Goal: Task Accomplishment & Management: Complete application form

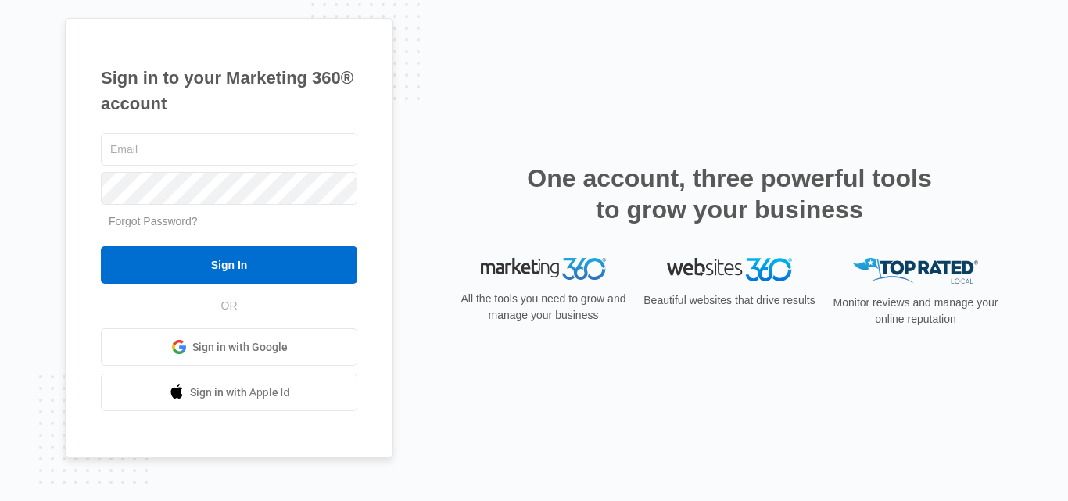
click at [277, 343] on span "Sign in with Google" at bounding box center [239, 347] width 95 height 16
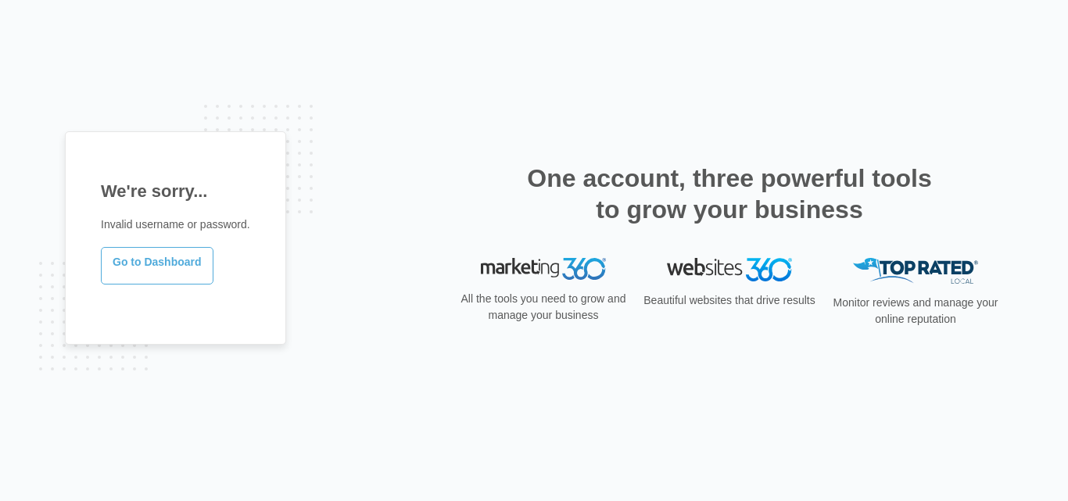
click at [163, 271] on link "Go to Dashboard" at bounding box center [157, 266] width 113 height 38
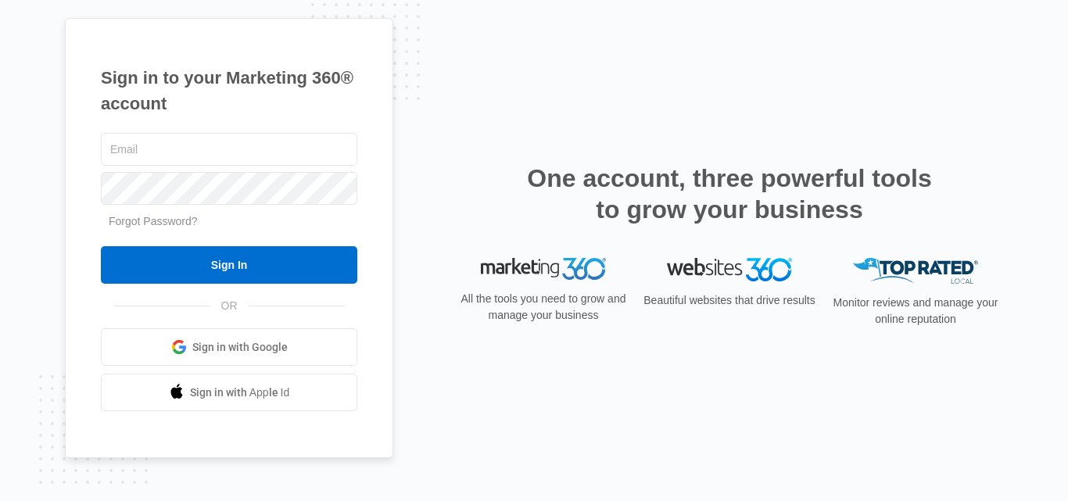
click at [231, 355] on span "Sign in with Google" at bounding box center [239, 347] width 95 height 16
click at [279, 344] on span "Sign in with Google" at bounding box center [239, 347] width 95 height 16
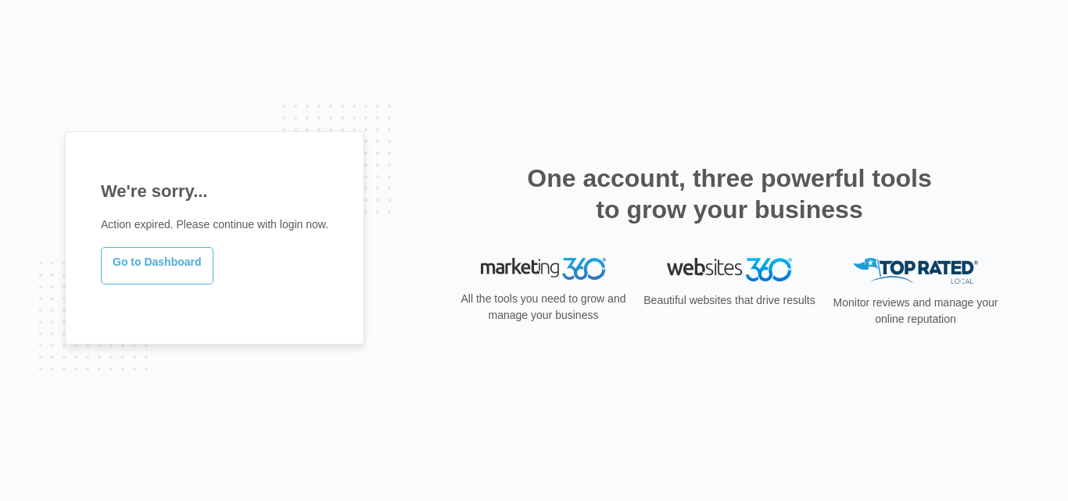
click at [149, 272] on link "Go to Dashboard" at bounding box center [157, 266] width 113 height 38
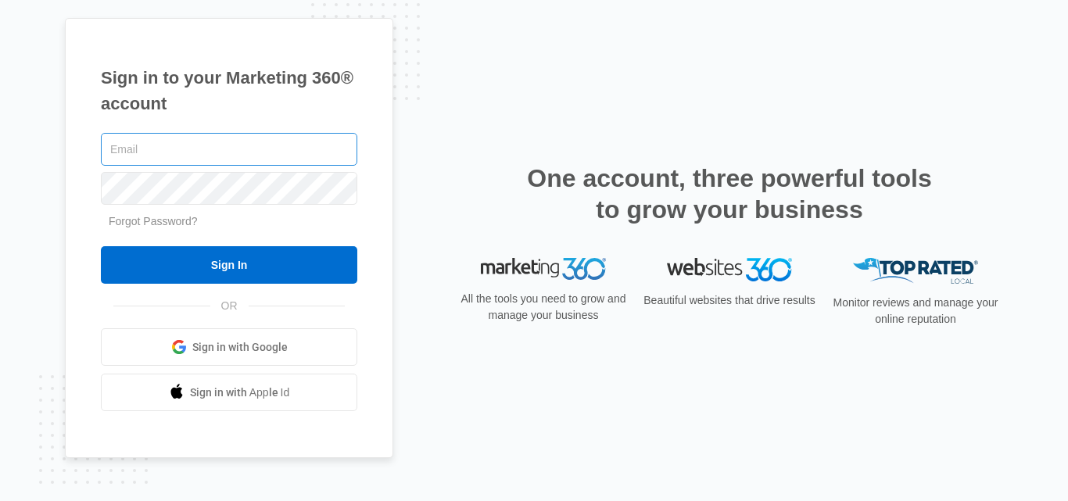
click at [274, 161] on input "text" at bounding box center [229, 149] width 256 height 33
click at [248, 146] on input "text" at bounding box center [229, 149] width 256 height 33
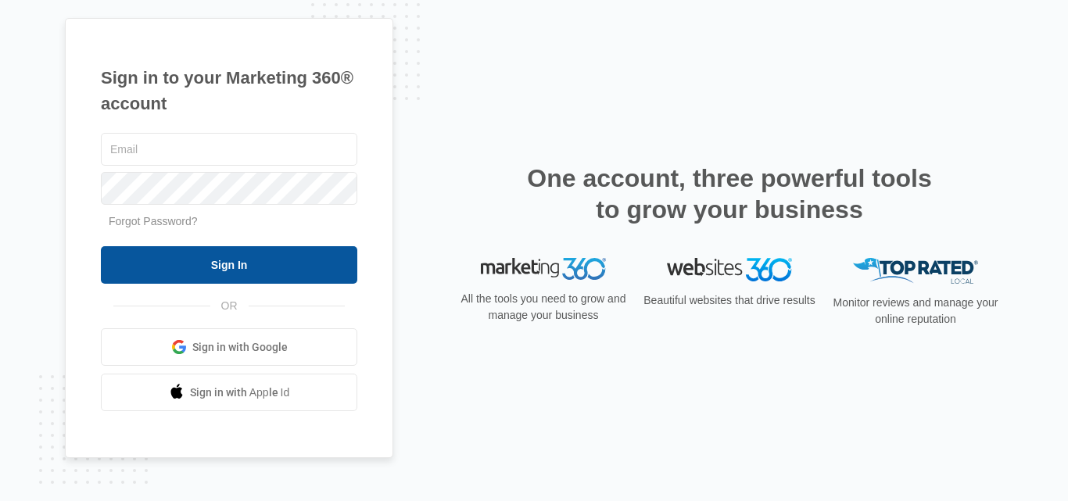
click at [244, 271] on input "Sign In" at bounding box center [229, 265] width 256 height 38
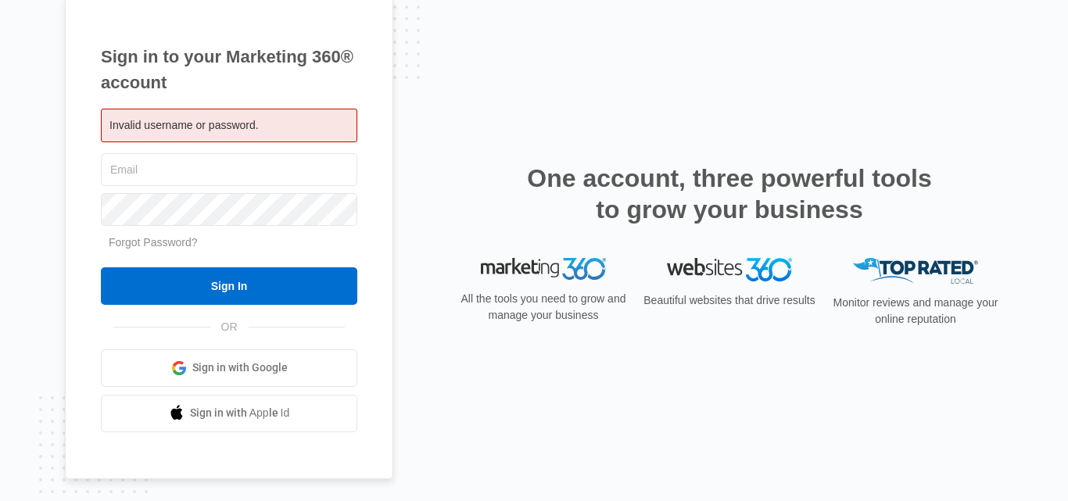
click at [220, 135] on div "Invalid username or password." at bounding box center [229, 126] width 256 height 34
click at [213, 121] on span "Invalid username or password." at bounding box center [183, 125] width 149 height 13
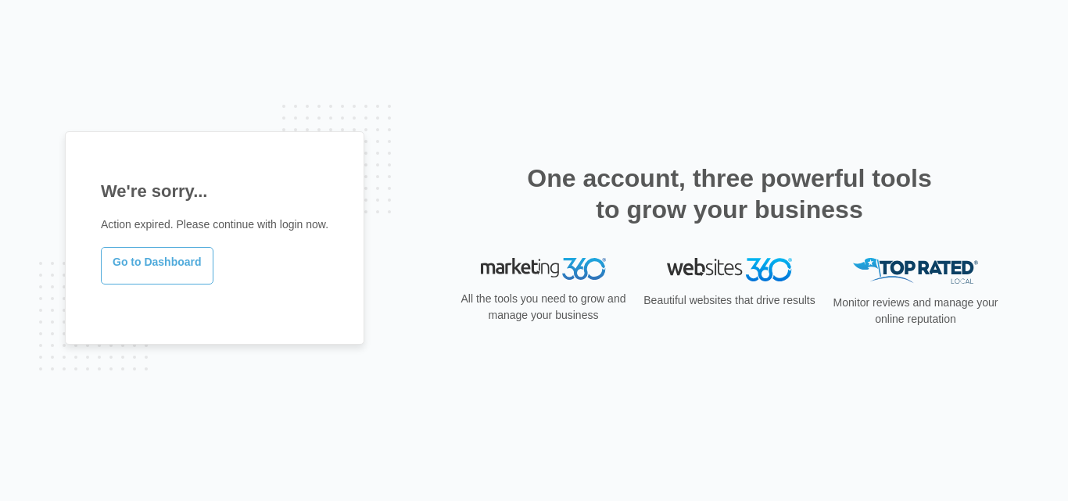
click at [154, 258] on link "Go to Dashboard" at bounding box center [157, 266] width 113 height 38
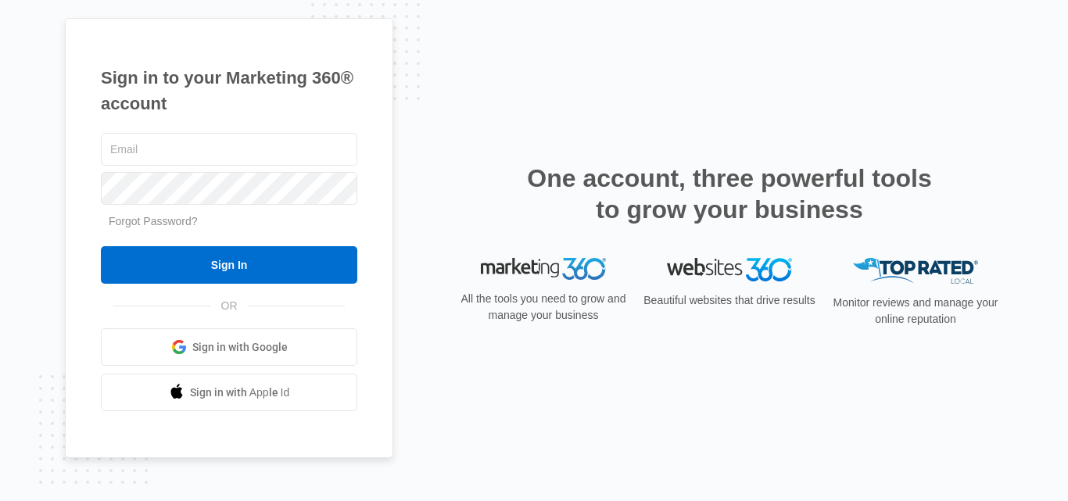
click at [780, 13] on div "Sign in to your Marketing 360® account Forgot Password? Sign In OR Sign in with…" at bounding box center [534, 250] width 1068 height 501
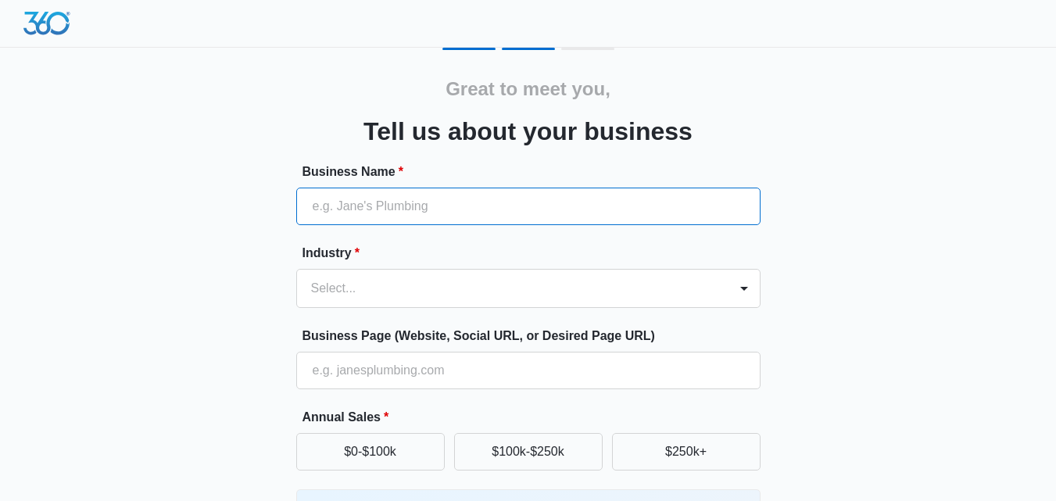
click at [383, 206] on input "Business Name *" at bounding box center [528, 207] width 464 height 38
type input "bioandbrainhealthinfo.com"
type input "09545119450"
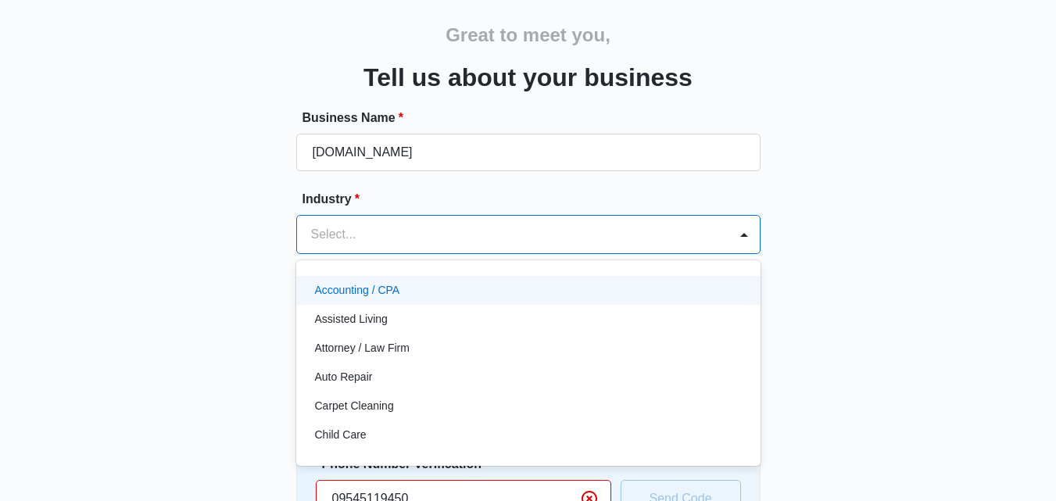
click at [413, 254] on div "49 results available. Use Up and Down to choose options, press Enter to select …" at bounding box center [528, 234] width 464 height 39
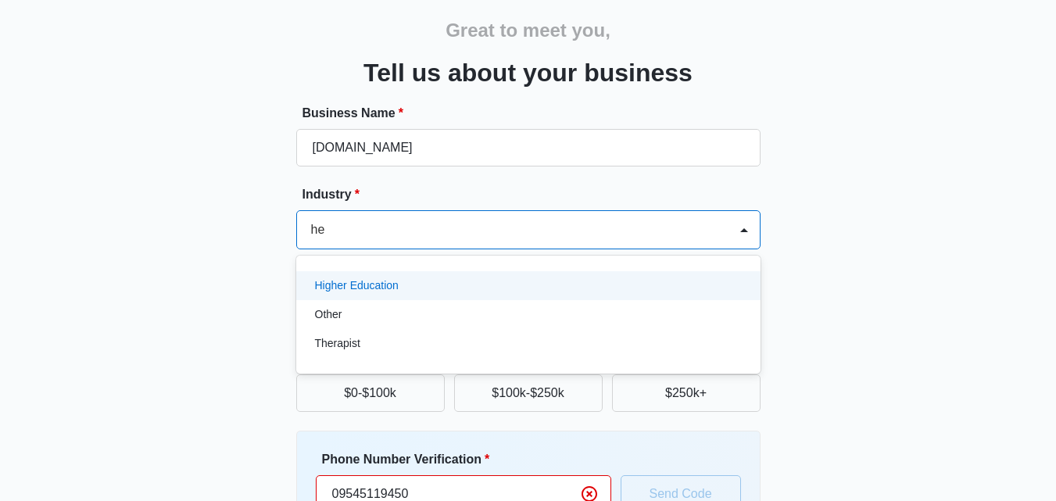
type input "h"
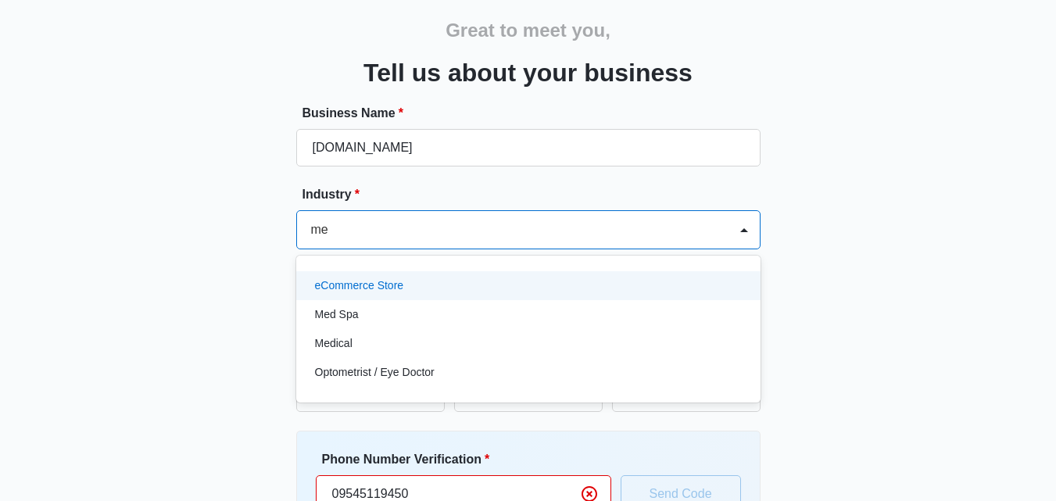
type input "m"
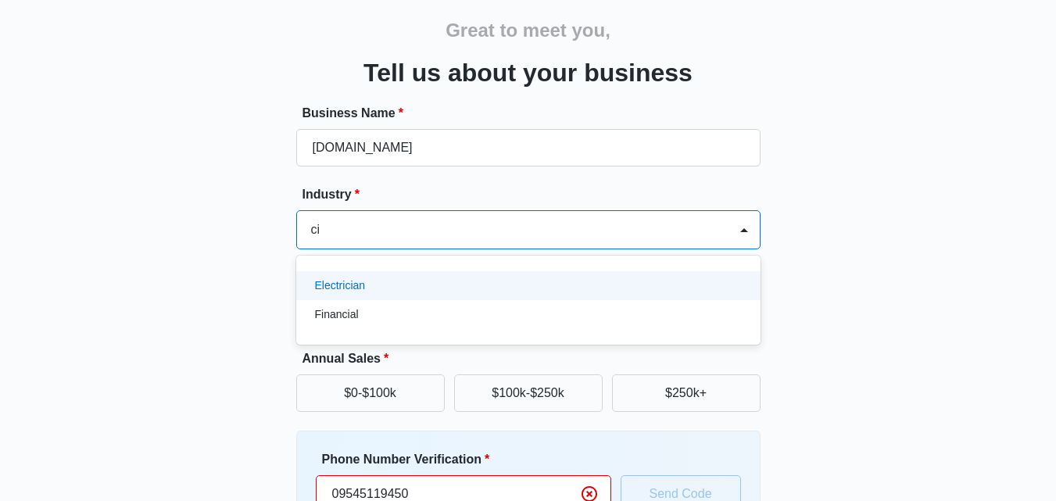
type input "c"
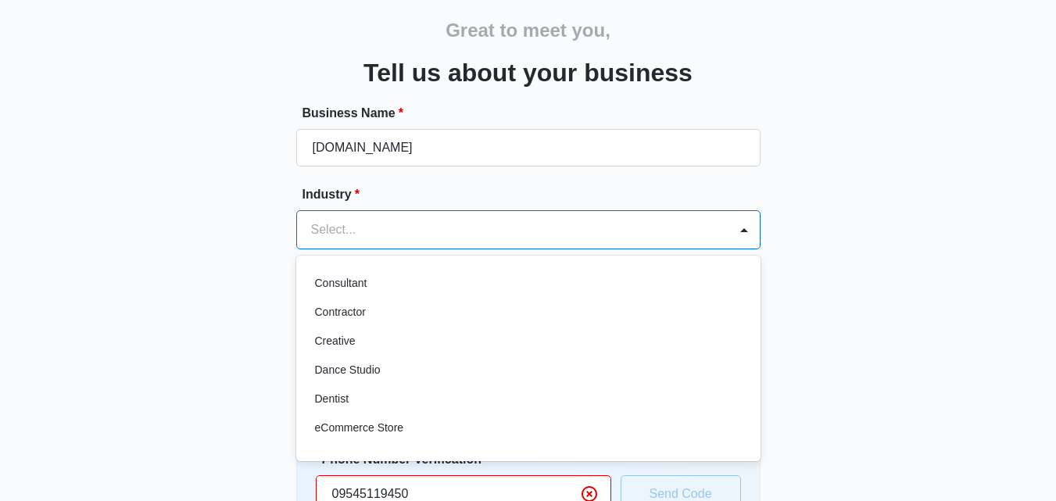
scroll to position [242, 0]
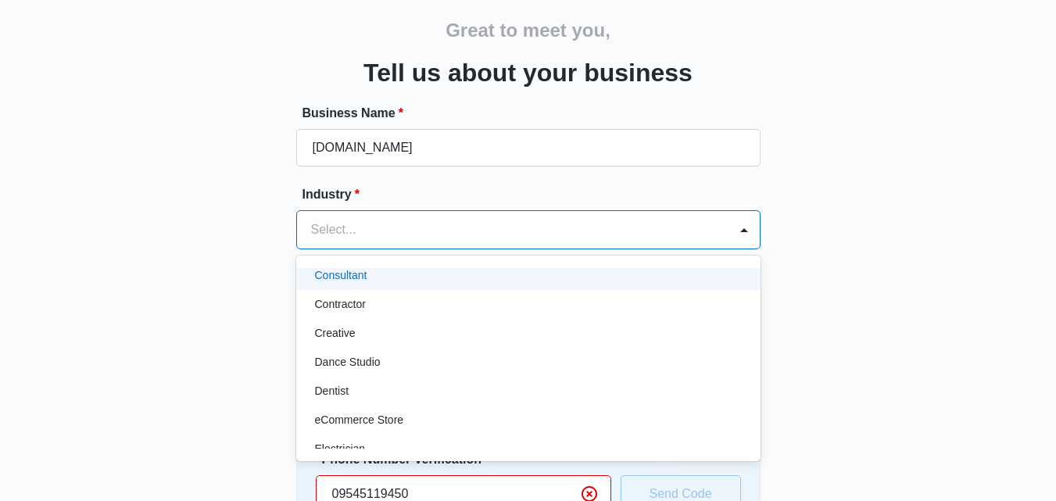
click at [339, 278] on p "Consultant" at bounding box center [341, 275] width 52 height 16
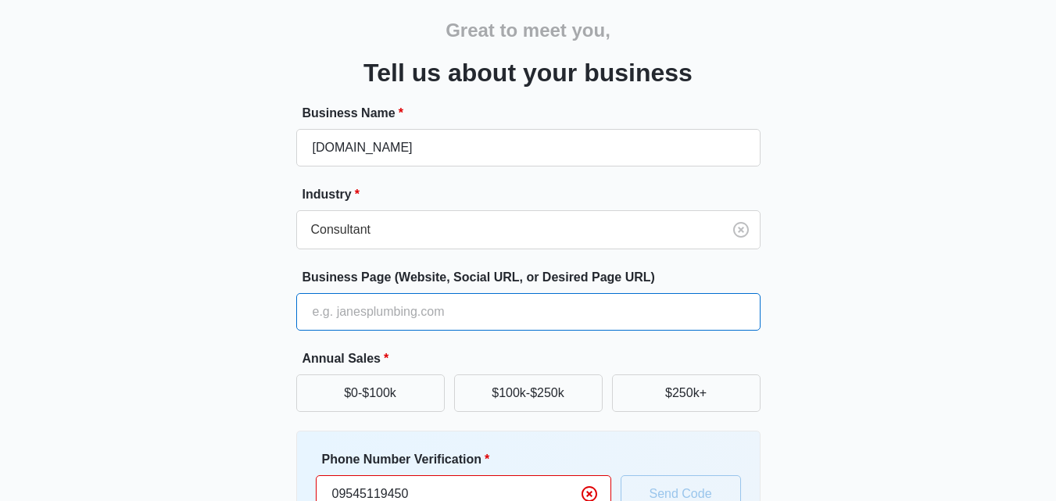
click at [403, 302] on input "Business Page (Website, Social URL, or Desired Page URL)" at bounding box center [528, 312] width 464 height 38
paste input "https://bioandbrainhealthinfo.com/"
type input "https://bioandbrainhealthinfo.com"
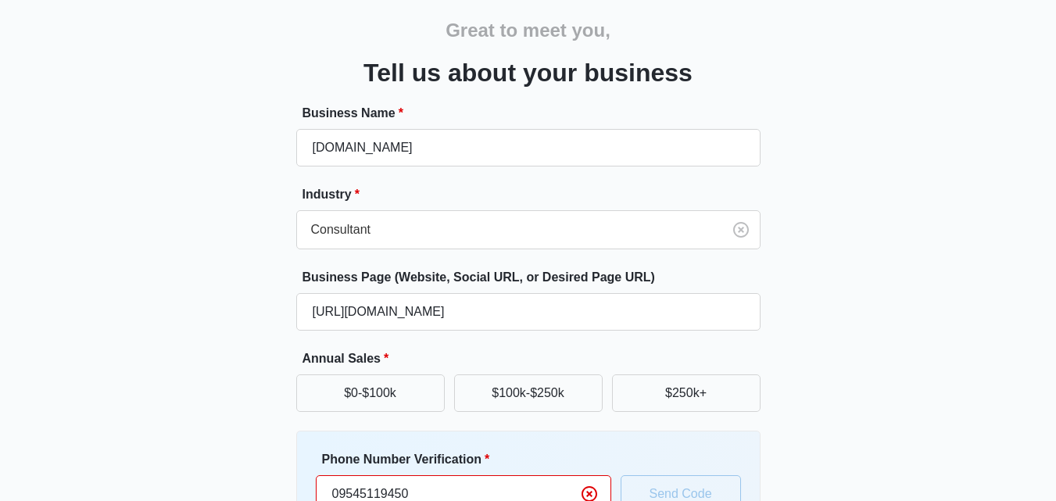
click at [766, 359] on label "Annual Sales *" at bounding box center [535, 359] width 464 height 19
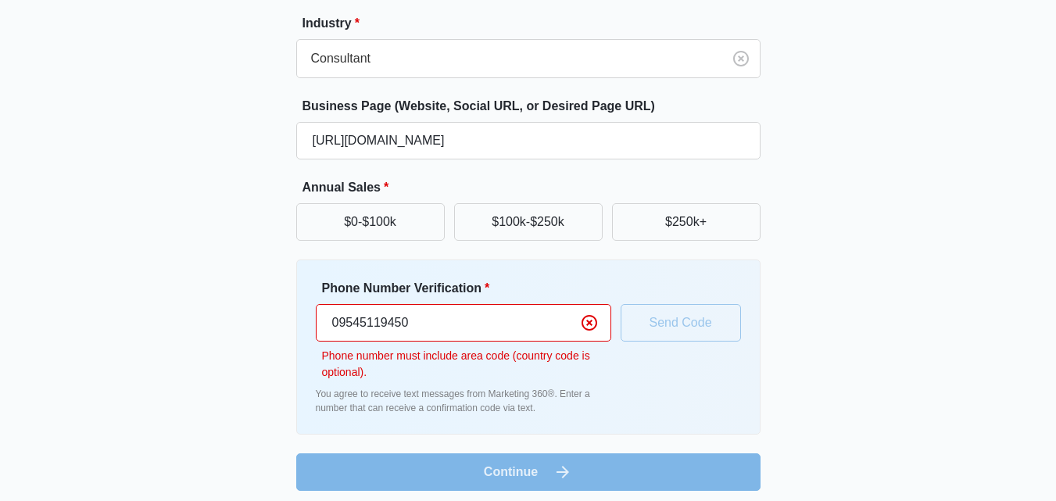
scroll to position [238, 0]
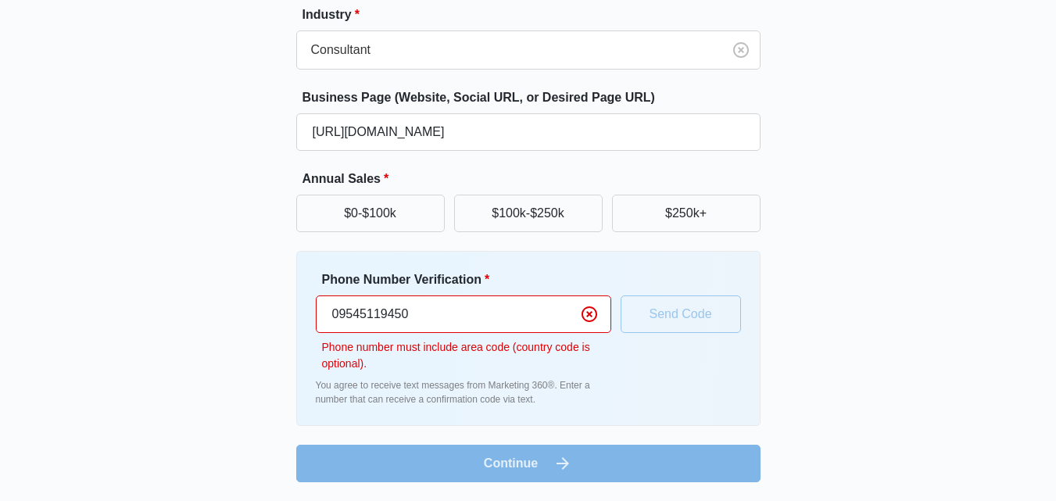
click at [533, 467] on form "Business Name * bioandbrainhealthinfo.com Industry * Consultant Business Page (…" at bounding box center [528, 203] width 464 height 558
click at [588, 312] on icon "Clear" at bounding box center [589, 314] width 19 height 19
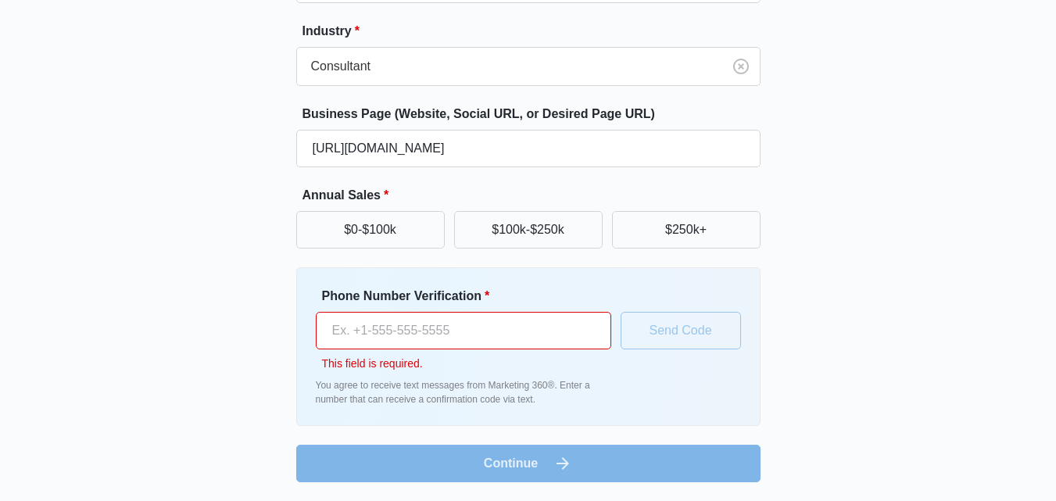
click at [517, 327] on input "Phone Number Verification *" at bounding box center [464, 331] width 296 height 38
type input "09545119450"
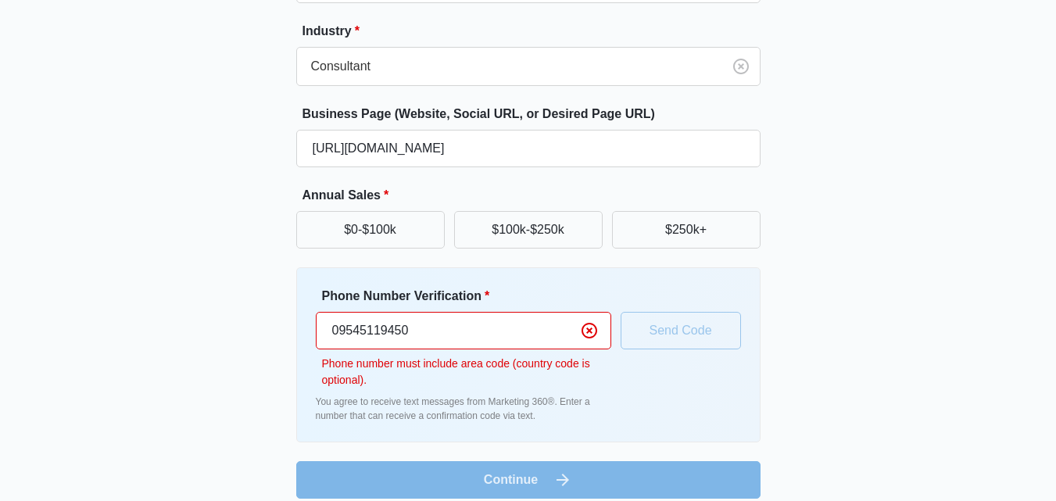
click at [544, 479] on form "Business Name * bioandbrainhealthinfo.com Industry * Consultant Business Page (…" at bounding box center [528, 220] width 464 height 558
click at [590, 335] on icon "Clear" at bounding box center [589, 330] width 19 height 19
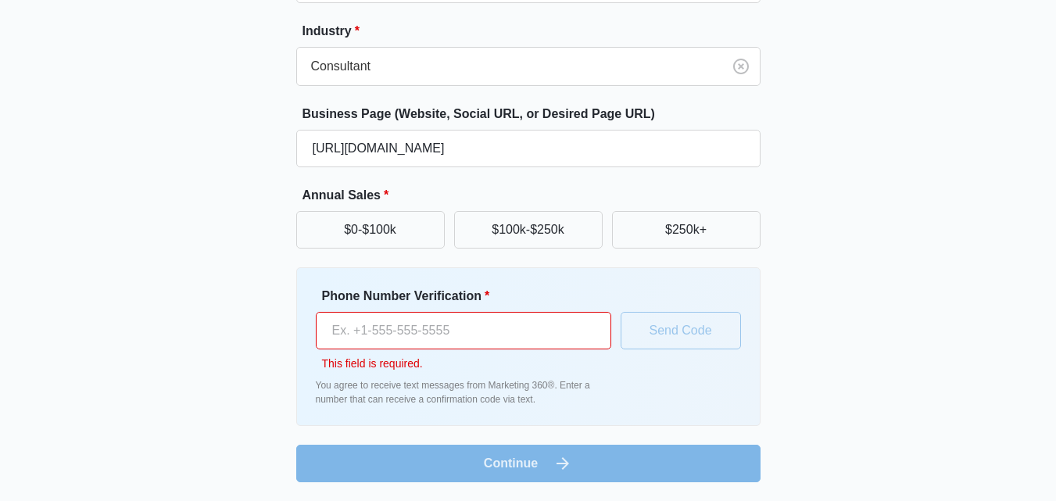
paste input "+1 646 588 1547"
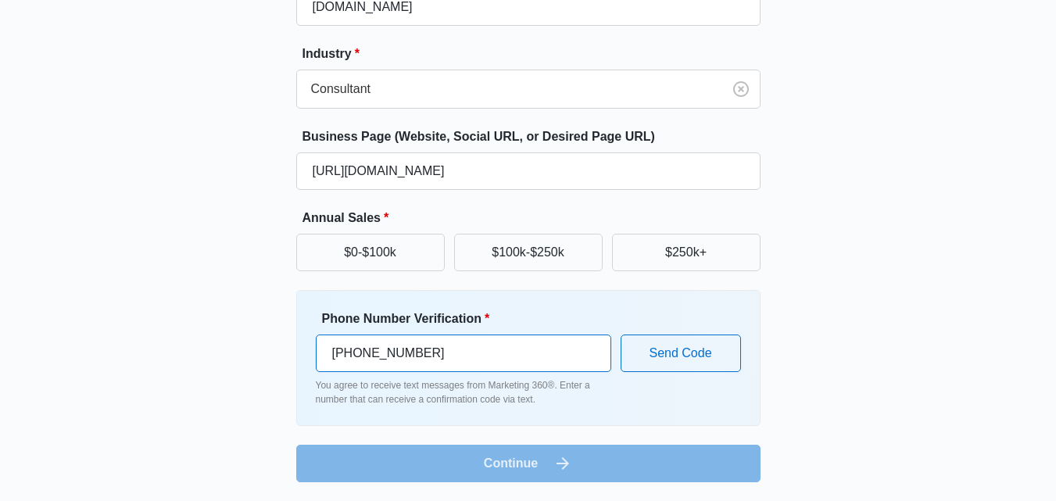
type input "+1 646 588 1547"
click at [621, 454] on form "Business Name * bioandbrainhealthinfo.com Industry * Consultant Business Page (…" at bounding box center [528, 222] width 464 height 519
click at [507, 475] on form "Business Name * bioandbrainhealthinfo.com Industry * Consultant Business Page (…" at bounding box center [528, 222] width 464 height 519
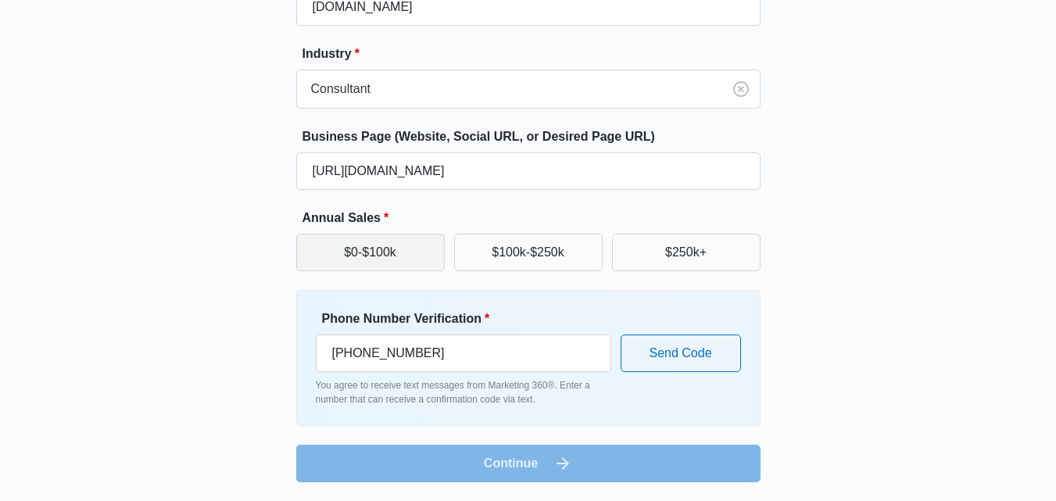
click at [365, 266] on button "$0-$100k" at bounding box center [370, 253] width 149 height 38
click at [530, 470] on form "Business Name * bioandbrainhealthinfo.com Industry * Consultant Business Page (…" at bounding box center [528, 222] width 464 height 519
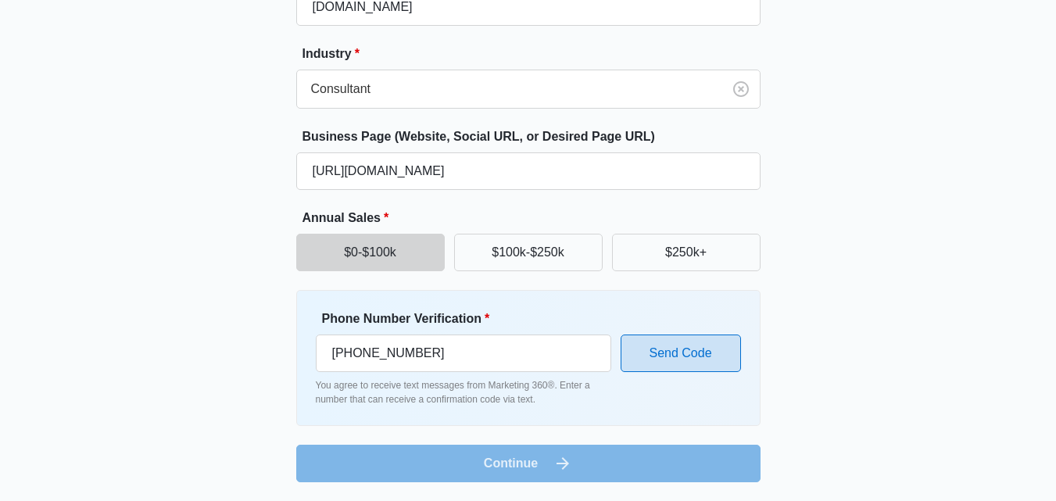
click at [684, 356] on button "Send Code" at bounding box center [681, 354] width 120 height 38
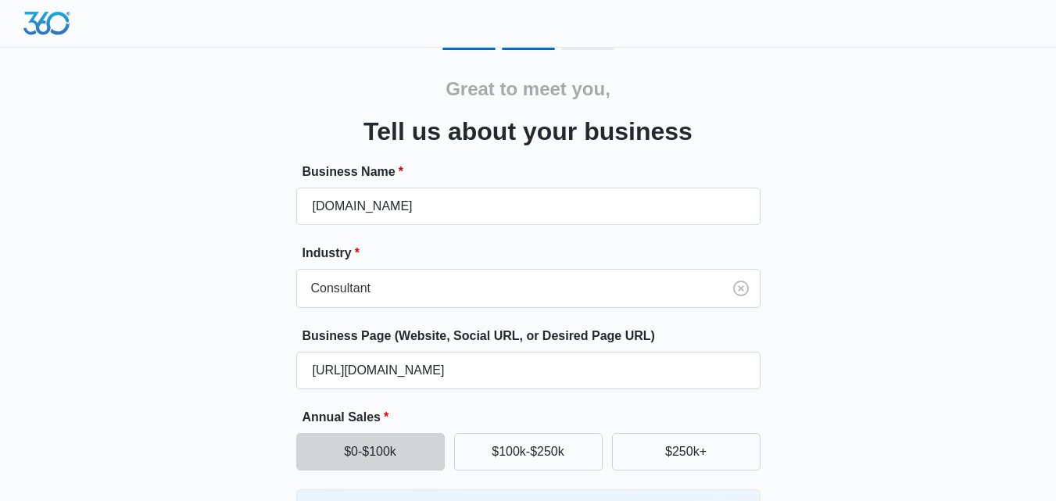
scroll to position [209, 0]
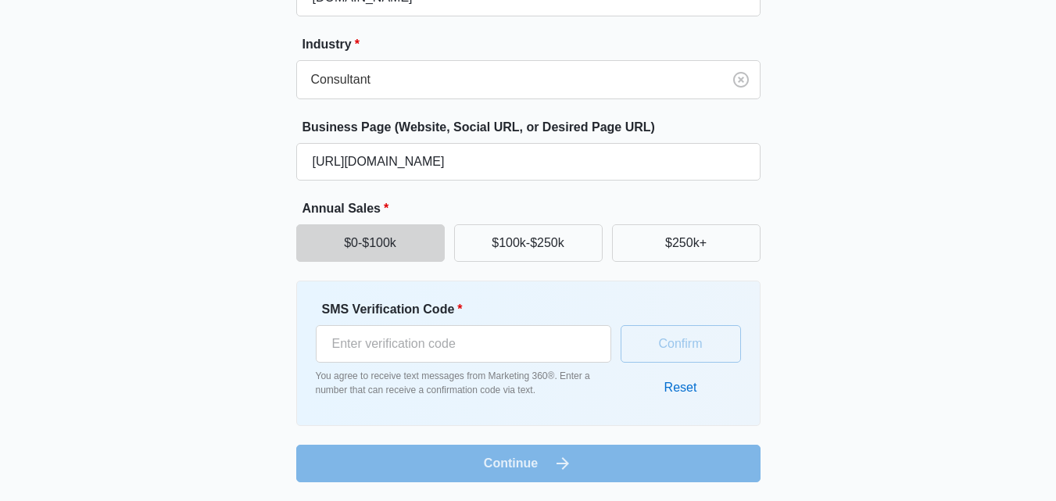
click at [538, 475] on form "Business Name * bioandbrainhealthinfo.com Industry * Consultant Business Page (…" at bounding box center [528, 218] width 464 height 529
click at [473, 339] on input "SMS Verification Code *" at bounding box center [464, 344] width 296 height 38
type input "-1"
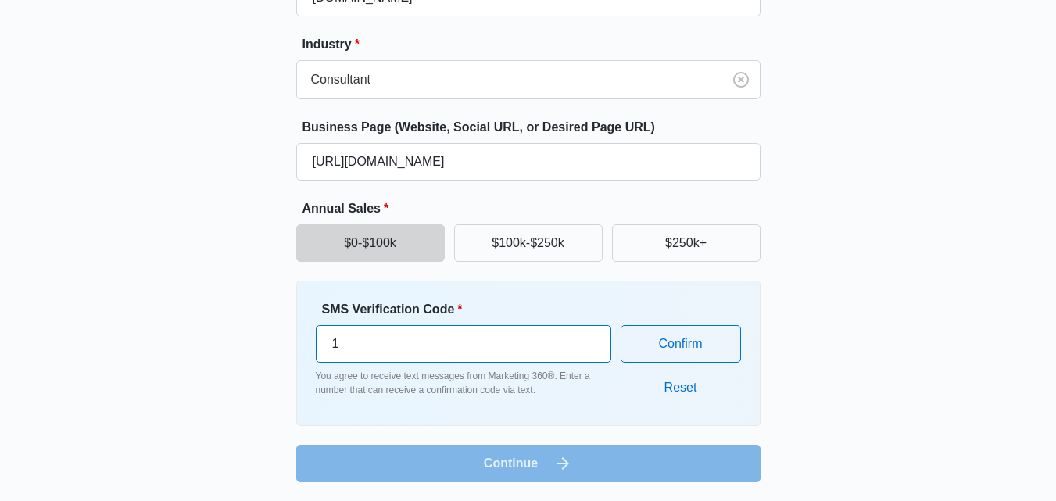
click at [565, 325] on input "1" at bounding box center [464, 344] width 296 height 38
click at [565, 320] on div "SMS Verification Code * 1" at bounding box center [464, 331] width 296 height 63
type input "0"
click at [589, 352] on input "0" at bounding box center [464, 344] width 296 height 38
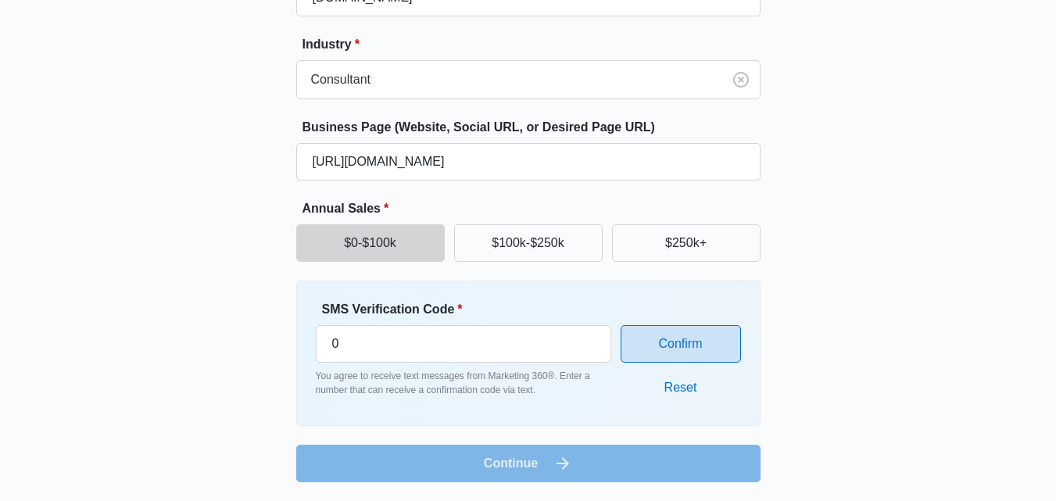
click at [677, 352] on button "Confirm" at bounding box center [681, 344] width 120 height 38
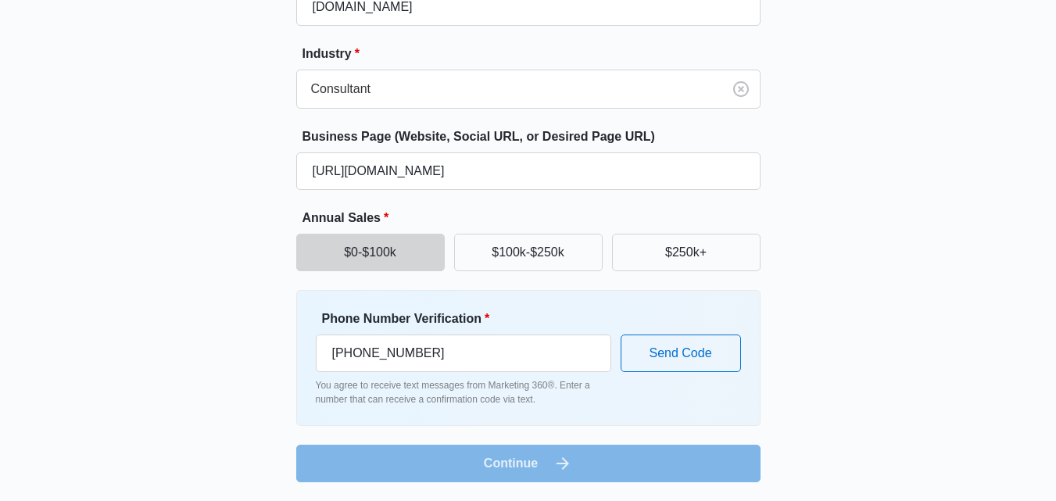
click at [570, 466] on form "Business Name * bioandbrainhealthinfo.com Industry * Consultant Business Page (…" at bounding box center [528, 222] width 464 height 519
drag, startPoint x: 466, startPoint y: 357, endPoint x: 183, endPoint y: 353, distance: 283.1
click at [183, 353] on div "Great to meet you, Tell us about your business Business Name * bioandbrainhealt…" at bounding box center [528, 165] width 938 height 634
click at [502, 480] on form "Business Name * bioandbrainhealthinfo.com Industry * Consultant Business Page (…" at bounding box center [528, 222] width 464 height 519
click at [565, 461] on form "Business Name * bioandbrainhealthinfo.com Industry * Consultant Business Page (…" at bounding box center [528, 222] width 464 height 519
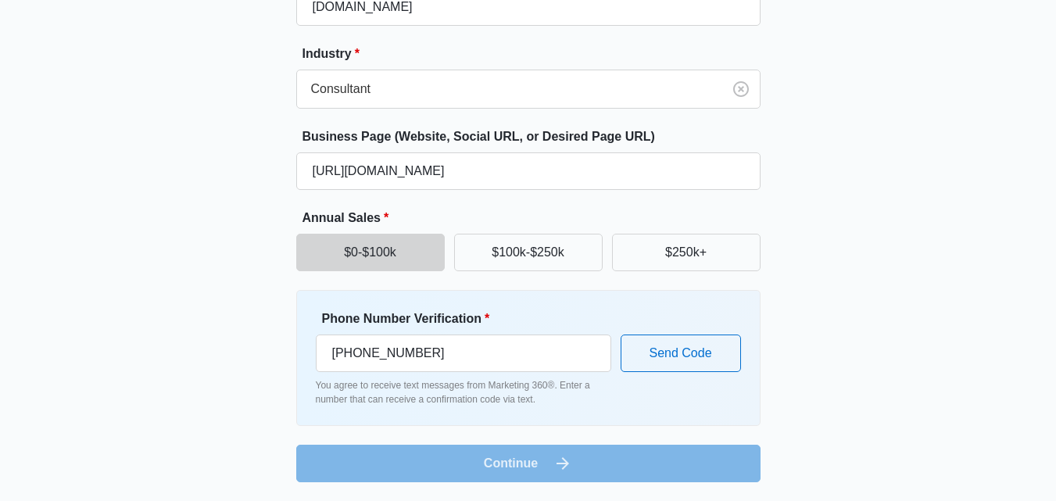
click at [565, 461] on form "Business Name * bioandbrainhealthinfo.com Industry * Consultant Business Page (…" at bounding box center [528, 222] width 464 height 519
drag, startPoint x: 464, startPoint y: 353, endPoint x: 181, endPoint y: 321, distance: 284.8
click at [181, 321] on div "Great to meet you, Tell us about your business Business Name * bioandbrainhealt…" at bounding box center [528, 165] width 938 height 634
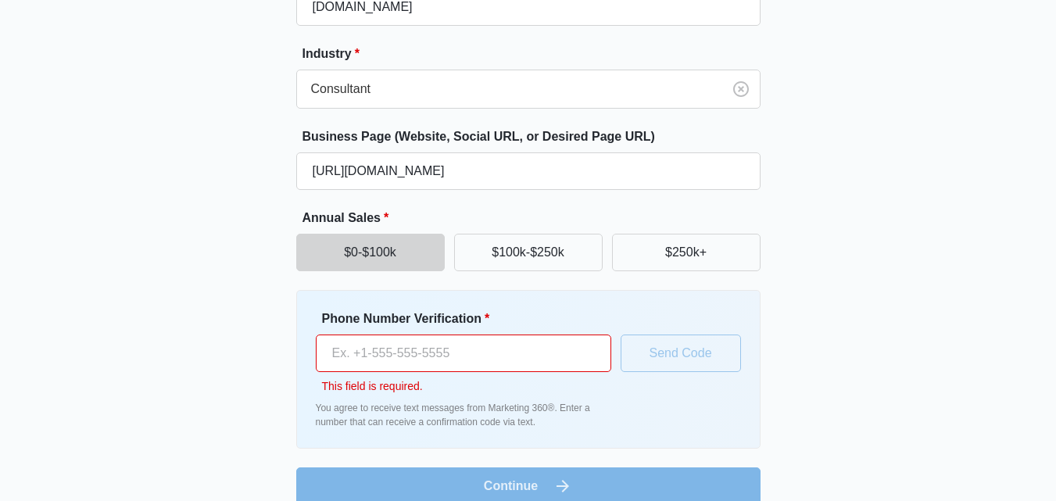
click at [566, 493] on form "Business Name * bioandbrainhealthinfo.com Industry * Consultant Business Page (…" at bounding box center [528, 234] width 464 height 542
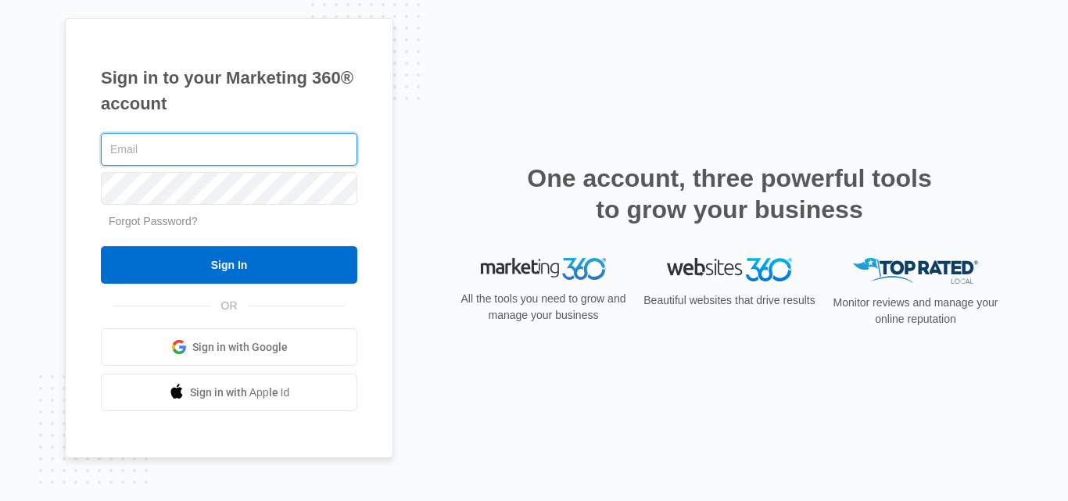
click at [101, 246] on input "Sign In" at bounding box center [229, 265] width 256 height 38
